Goal: Task Accomplishment & Management: Manage account settings

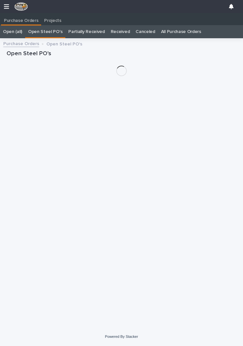
scroll to position [0, 3]
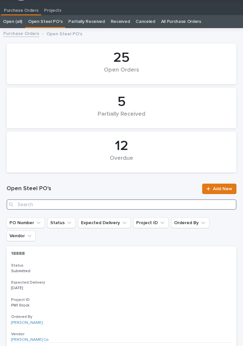
click at [113, 200] on input "Search" at bounding box center [122, 204] width 230 height 10
type input "2876"
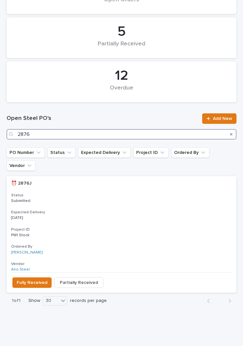
scroll to position [80, 0]
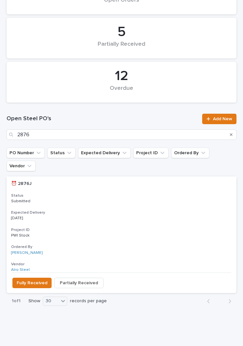
click at [115, 199] on p "Submitted" at bounding box center [121, 201] width 221 height 5
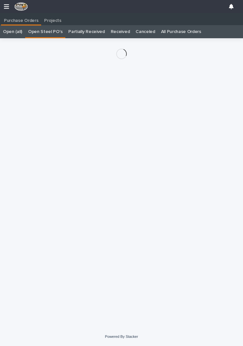
scroll to position [10, 0]
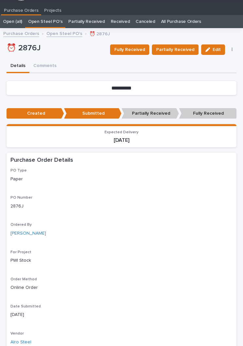
click at [138, 47] on span "Fully Received" at bounding box center [129, 50] width 31 height 8
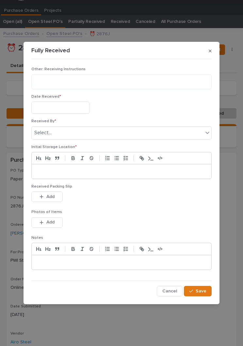
click at [64, 106] on input "text" at bounding box center [60, 108] width 58 height 12
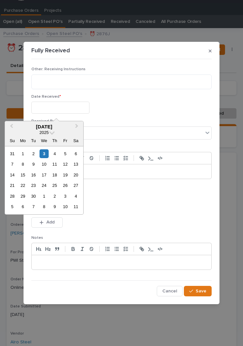
click at [38, 152] on div "2" at bounding box center [33, 153] width 9 height 9
type input "**********"
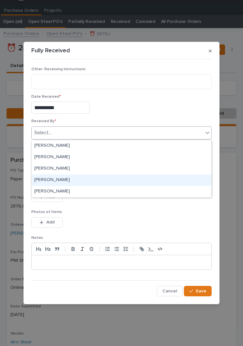
click at [79, 178] on div "[PERSON_NAME]" at bounding box center [122, 179] width 180 height 11
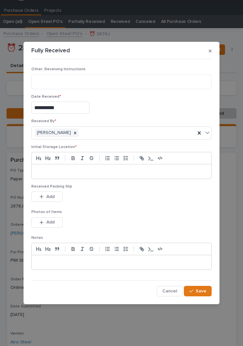
click at [123, 176] on div at bounding box center [122, 171] width 180 height 14
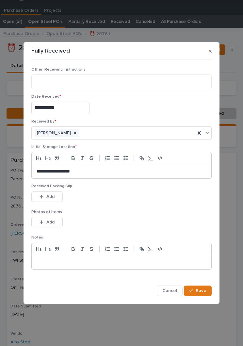
click at [131, 195] on div "This file cannot be opened Download File Add" at bounding box center [121, 197] width 180 height 13
click at [132, 212] on p "Photos of Items" at bounding box center [121, 212] width 180 height 5
click at [52, 198] on span "Add" at bounding box center [50, 197] width 8 height 6
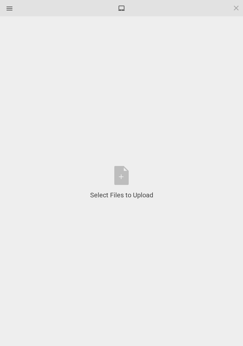
click at [123, 174] on div "Select Files to Upload or Drag and Drop, Copy and Paste Files" at bounding box center [121, 183] width 63 height 34
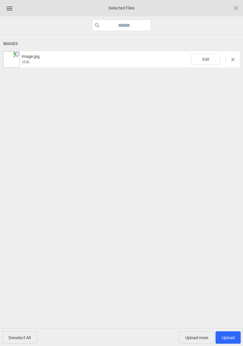
click at [206, 57] on span "Edit" at bounding box center [205, 59] width 29 height 11
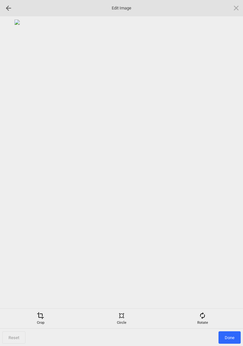
click at [211, 321] on div "Rotate" at bounding box center [203, 318] width 78 height 13
click at [227, 175] on div at bounding box center [228, 173] width 16 height 16
click at [229, 174] on div at bounding box center [228, 173] width 16 height 16
click at [231, 172] on div at bounding box center [228, 173] width 16 height 16
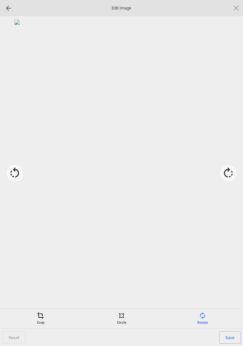
click at [232, 333] on span "Save" at bounding box center [230, 337] width 22 height 12
click at [230, 332] on span "Done" at bounding box center [229, 337] width 22 height 12
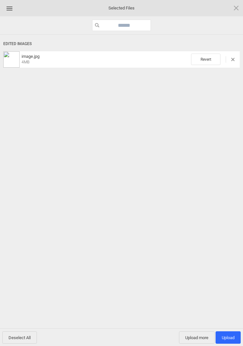
click at [200, 340] on span "Upload more" at bounding box center [197, 337] width 36 height 12
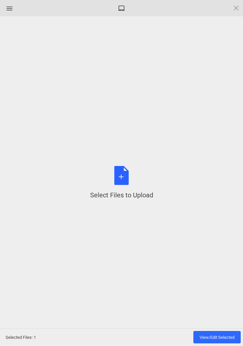
click at [126, 182] on div "Select Files to Upload or Drag and Drop, Copy and Paste Files" at bounding box center [121, 183] width 63 height 34
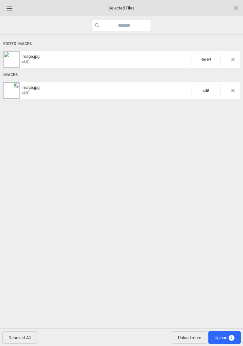
click at [207, 90] on span "Edit" at bounding box center [205, 90] width 29 height 11
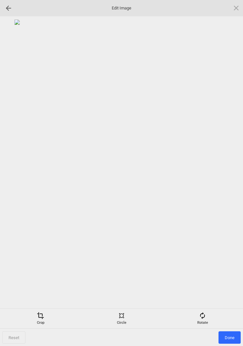
click at [205, 318] on span at bounding box center [202, 315] width 7 height 7
click at [230, 165] on div at bounding box center [228, 173] width 16 height 16
click at [228, 164] on div at bounding box center [121, 162] width 236 height 285
click at [236, 171] on div at bounding box center [228, 173] width 16 height 16
click at [235, 170] on div at bounding box center [228, 173] width 16 height 16
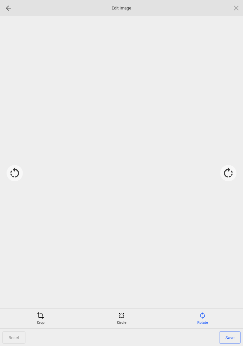
click at [231, 173] on div at bounding box center [228, 173] width 16 height 16
click at [228, 338] on span "Save" at bounding box center [230, 337] width 22 height 12
click at [232, 336] on span "Done" at bounding box center [229, 337] width 22 height 12
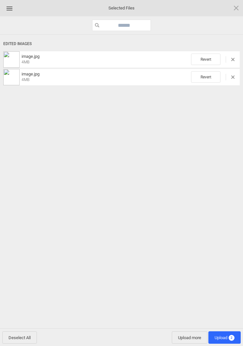
click at [231, 339] on span "2" at bounding box center [231, 338] width 6 height 6
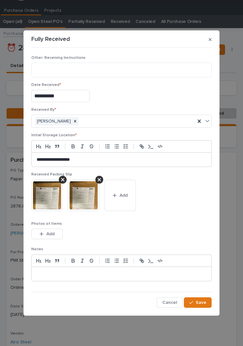
click at [204, 299] on button "Save" at bounding box center [198, 302] width 28 height 10
